Goal: Task Accomplishment & Management: Manage account settings

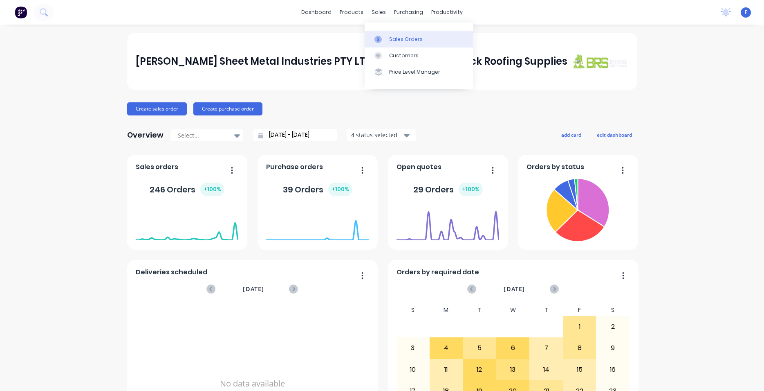
click at [407, 34] on link "Sales Orders" at bounding box center [419, 39] width 108 height 16
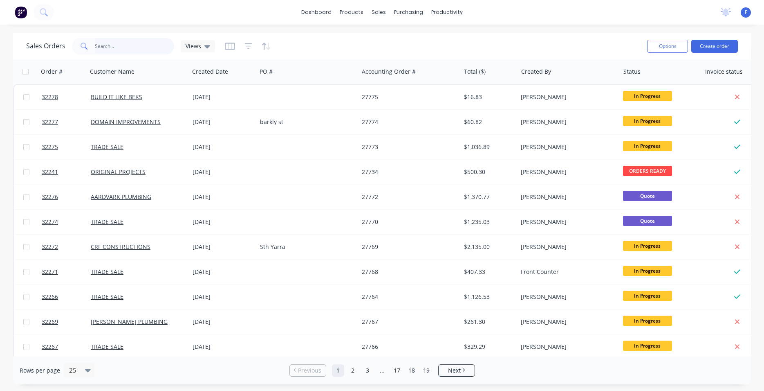
click at [117, 45] on input "text" at bounding box center [135, 46] width 80 height 16
type input "322"
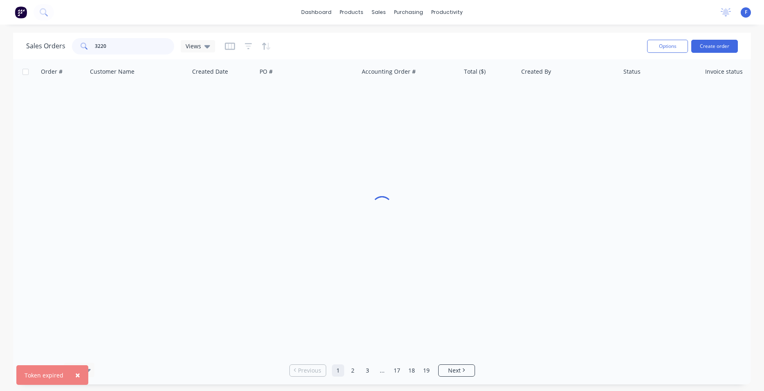
click at [143, 50] on input "3220" at bounding box center [135, 46] width 80 height 16
type input "3"
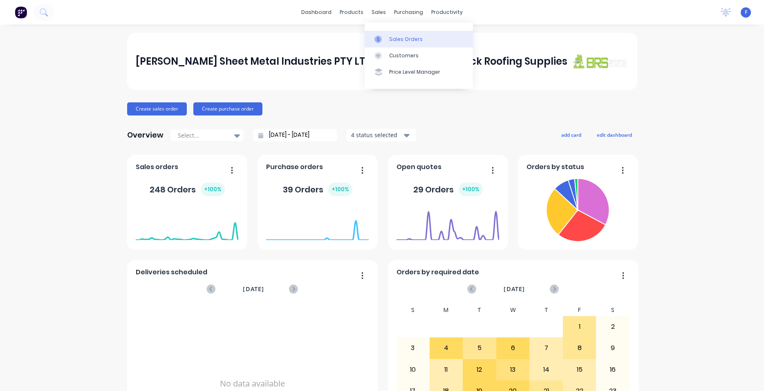
click at [419, 37] on div "Sales Orders" at bounding box center [406, 39] width 34 height 7
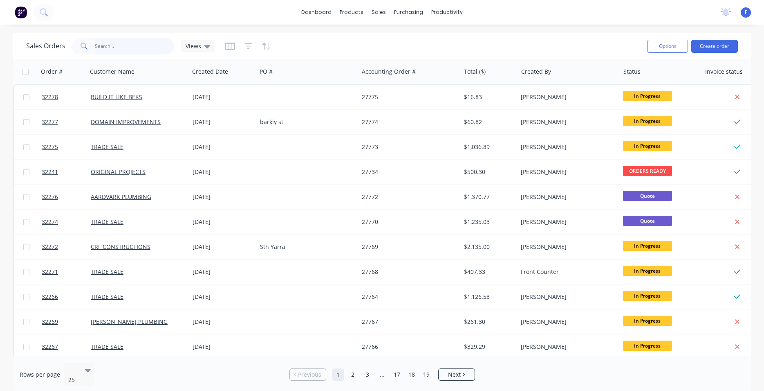
click at [150, 45] on input "text" at bounding box center [135, 46] width 80 height 16
type input "32204"
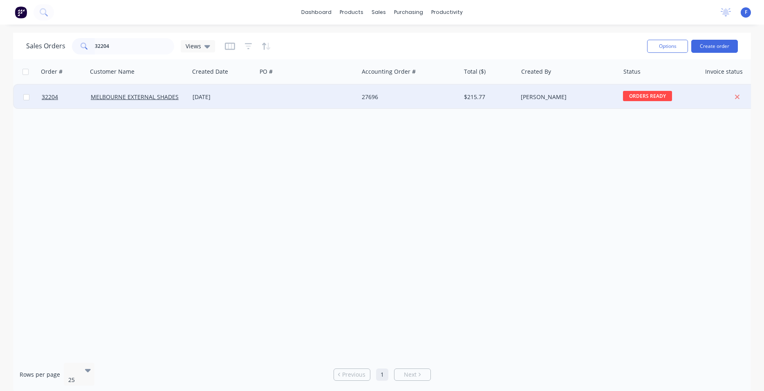
click at [272, 99] on div at bounding box center [308, 97] width 102 height 25
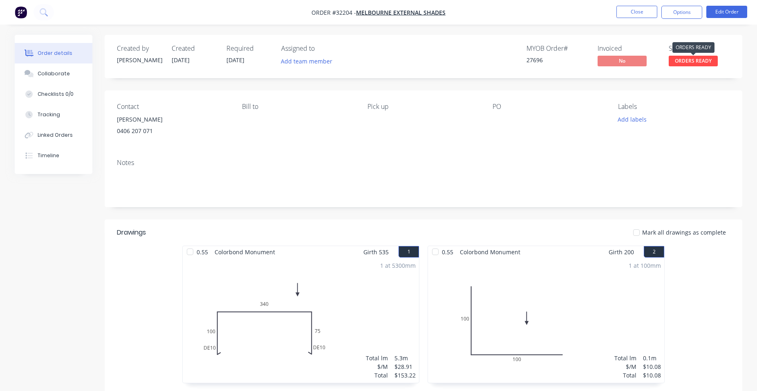
click at [697, 59] on span "ORDERS READY" at bounding box center [693, 61] width 49 height 10
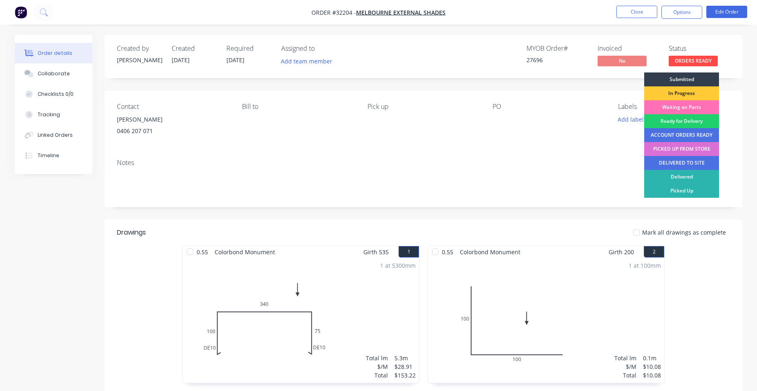
click at [682, 149] on div "PICKED UP FROM STORE" at bounding box center [681, 149] width 75 height 14
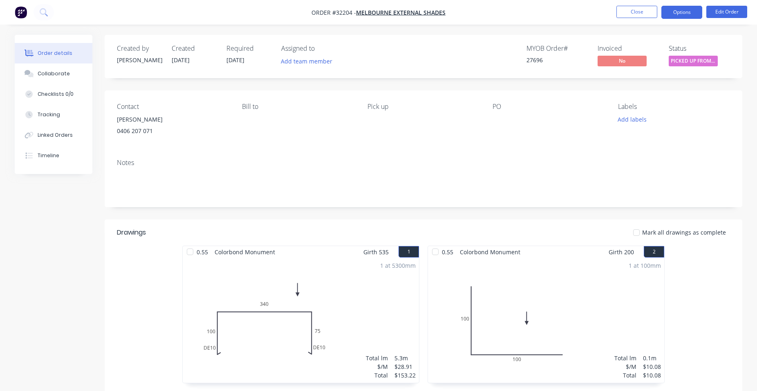
click at [685, 11] on button "Options" at bounding box center [682, 12] width 41 height 13
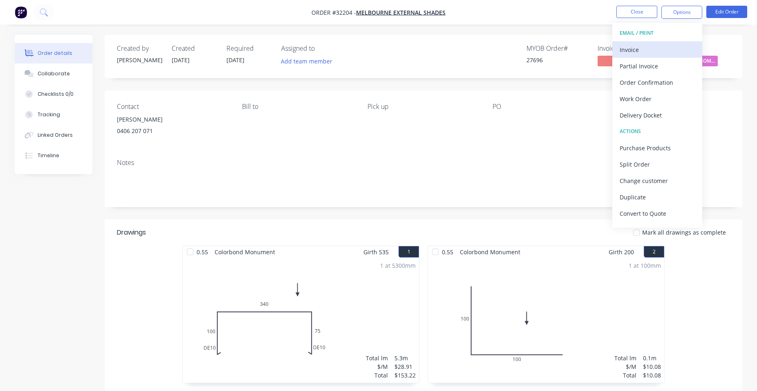
click at [649, 49] on div "Invoice" at bounding box center [657, 50] width 75 height 12
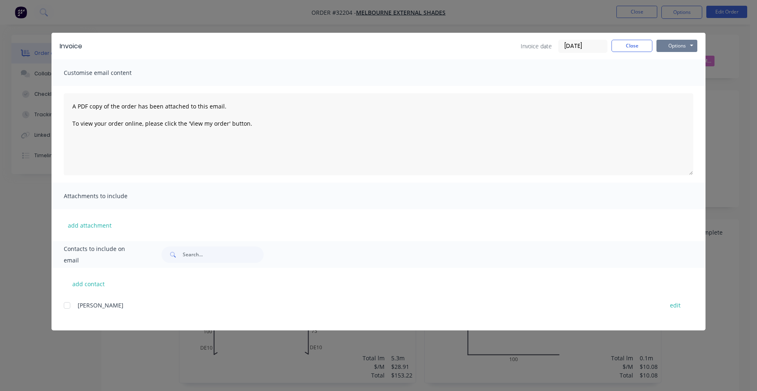
click at [671, 47] on button "Options" at bounding box center [677, 46] width 41 height 12
click at [679, 74] on button "Print" at bounding box center [683, 73] width 52 height 13
click at [621, 45] on button "Close" at bounding box center [632, 46] width 41 height 12
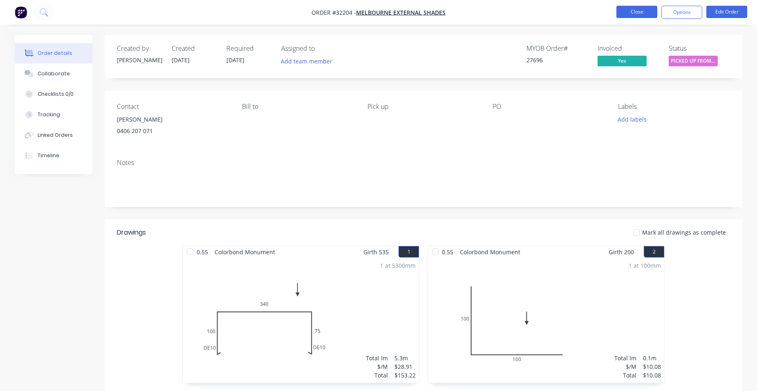
click at [640, 13] on button "Close" at bounding box center [637, 12] width 41 height 12
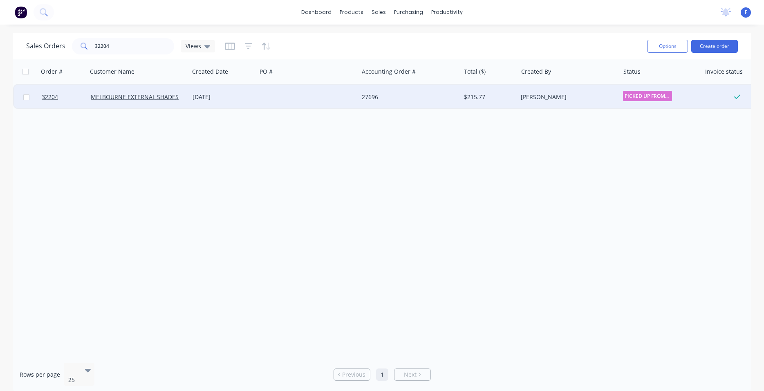
click at [510, 94] on div "$215.77" at bounding box center [488, 97] width 48 height 8
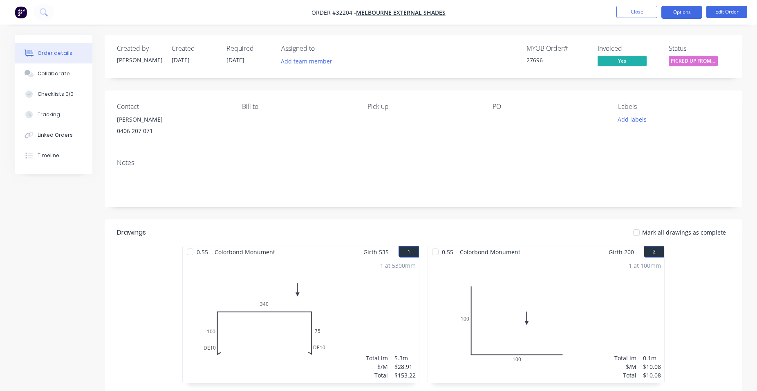
drag, startPoint x: 691, startPoint y: 14, endPoint x: 689, endPoint y: 18, distance: 4.8
click at [691, 15] on button "Options" at bounding box center [682, 12] width 41 height 13
click at [638, 12] on button "Close" at bounding box center [637, 12] width 41 height 12
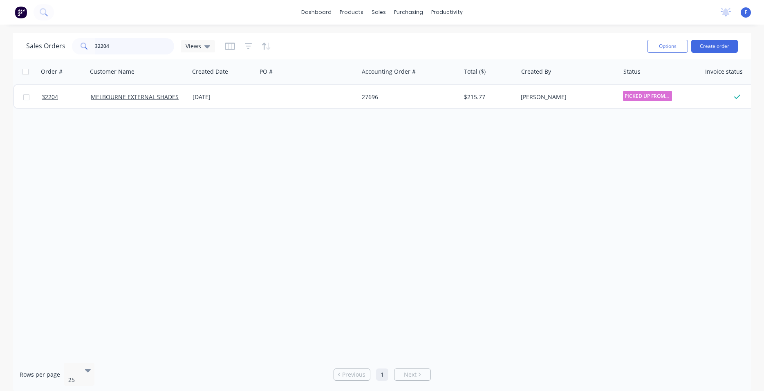
click at [135, 50] on input "32204" at bounding box center [135, 46] width 80 height 16
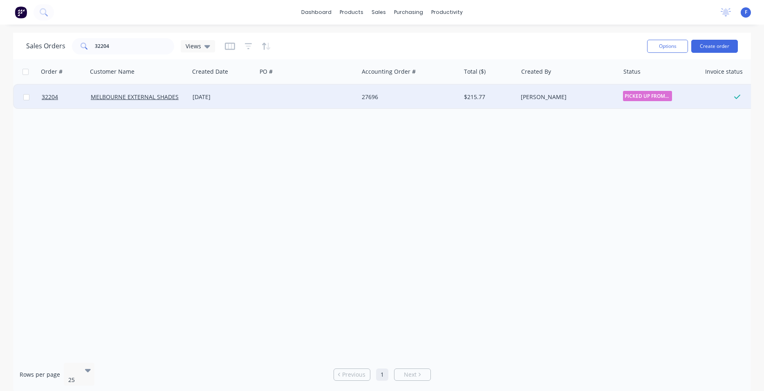
click at [611, 94] on div "[PERSON_NAME]" at bounding box center [566, 97] width 91 height 8
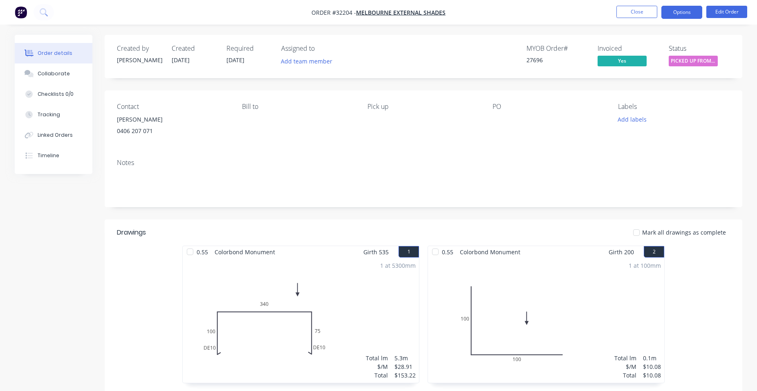
click at [696, 16] on button "Options" at bounding box center [682, 12] width 41 height 13
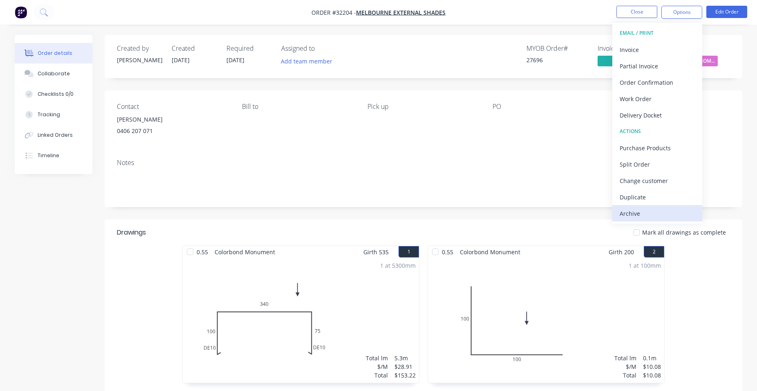
click at [632, 215] on div "Archive" at bounding box center [657, 213] width 75 height 12
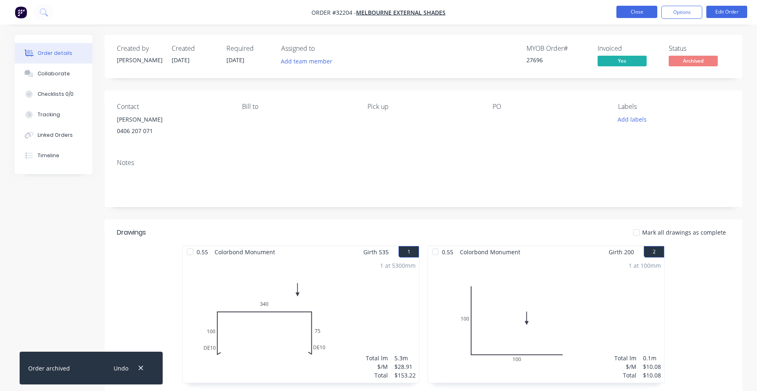
click at [643, 13] on button "Close" at bounding box center [637, 12] width 41 height 12
